Goal: Navigation & Orientation: Find specific page/section

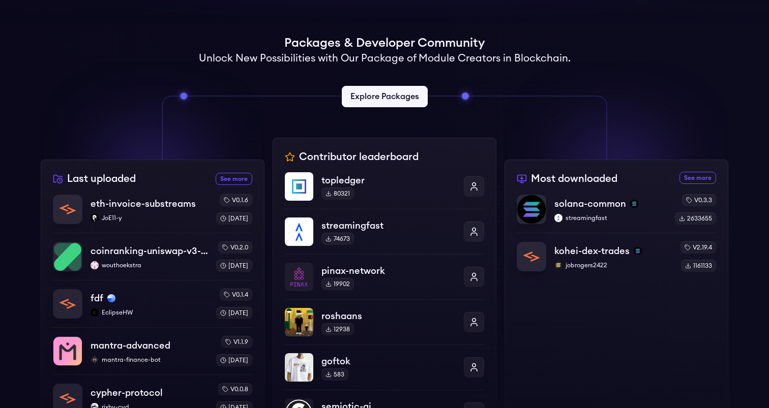
scroll to position [234, 0]
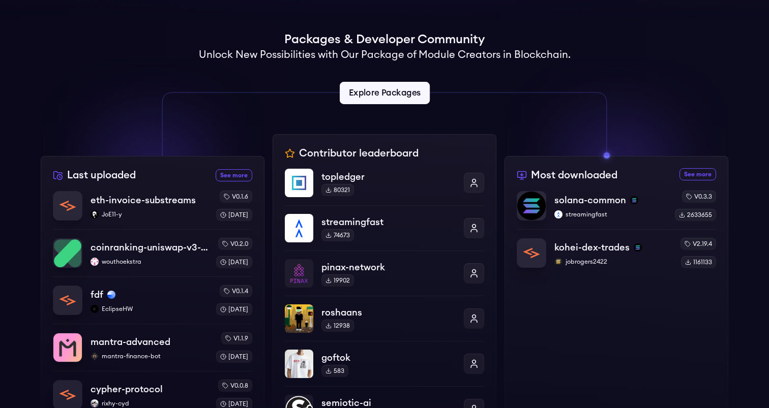
click at [401, 93] on link "Explore Packages" at bounding box center [384, 93] width 90 height 22
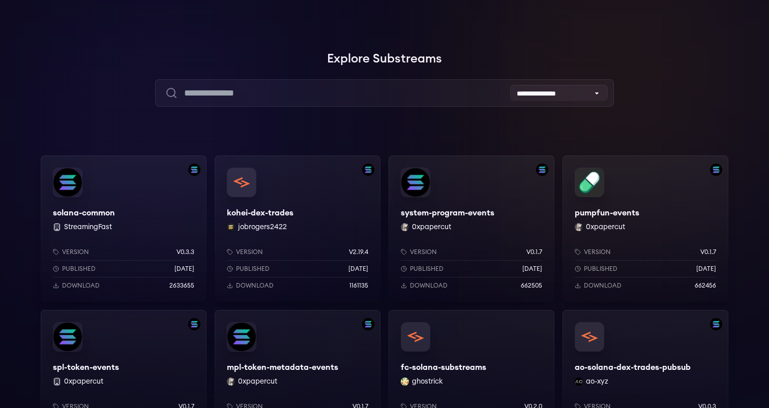
scroll to position [45, 0]
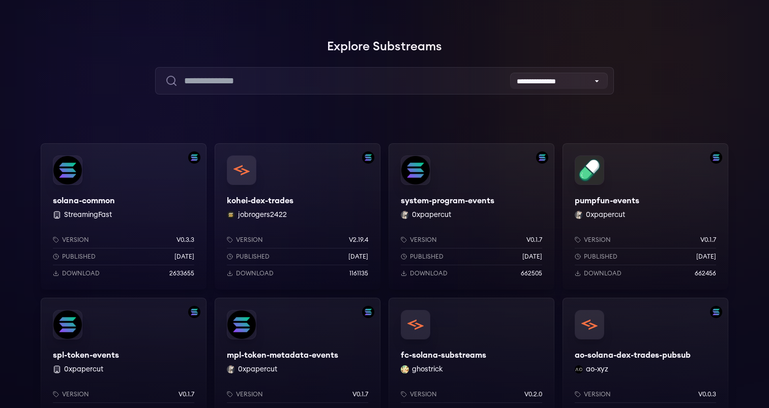
click at [126, 188] on div "solana-common StreamingFast Version v0.3.3 Published 6 months ago Download 2633…" at bounding box center [124, 216] width 166 height 146
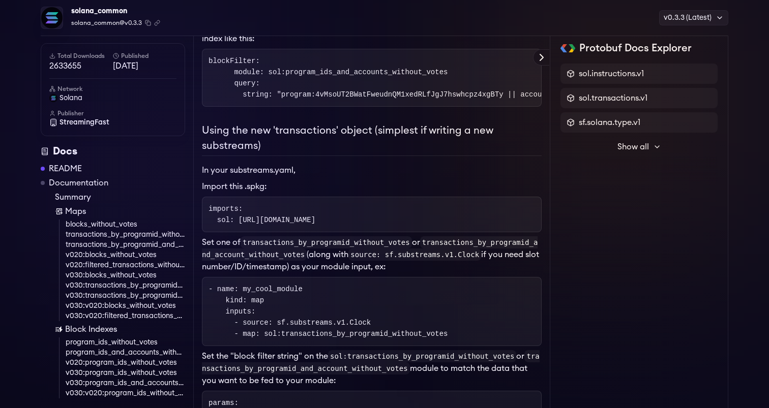
scroll to position [516, 0]
